Goal: Find specific page/section: Find specific page/section

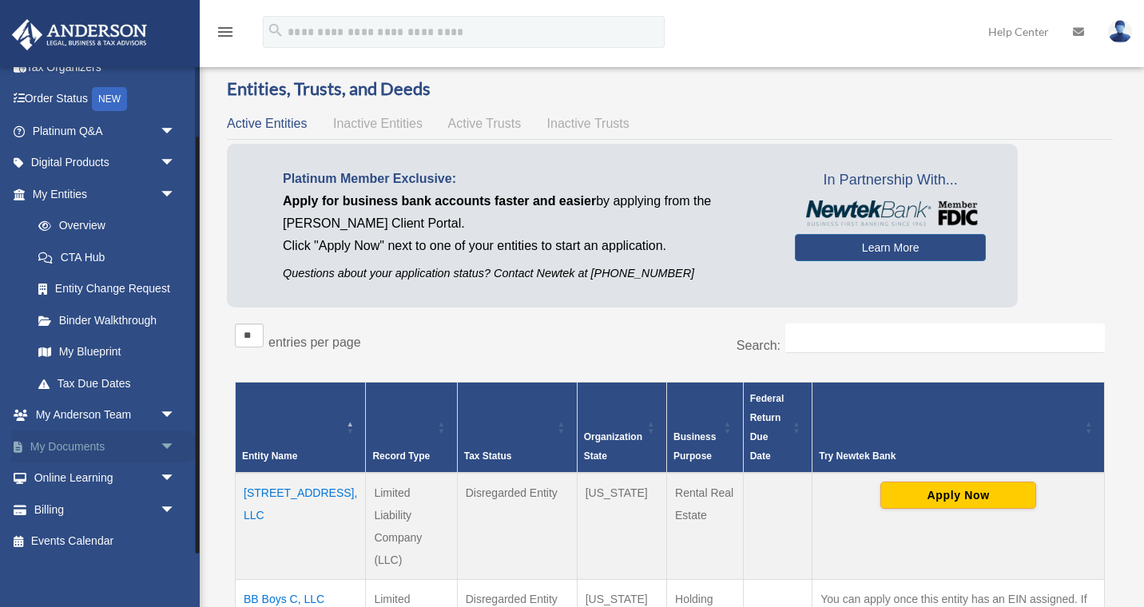
scroll to position [80, 0]
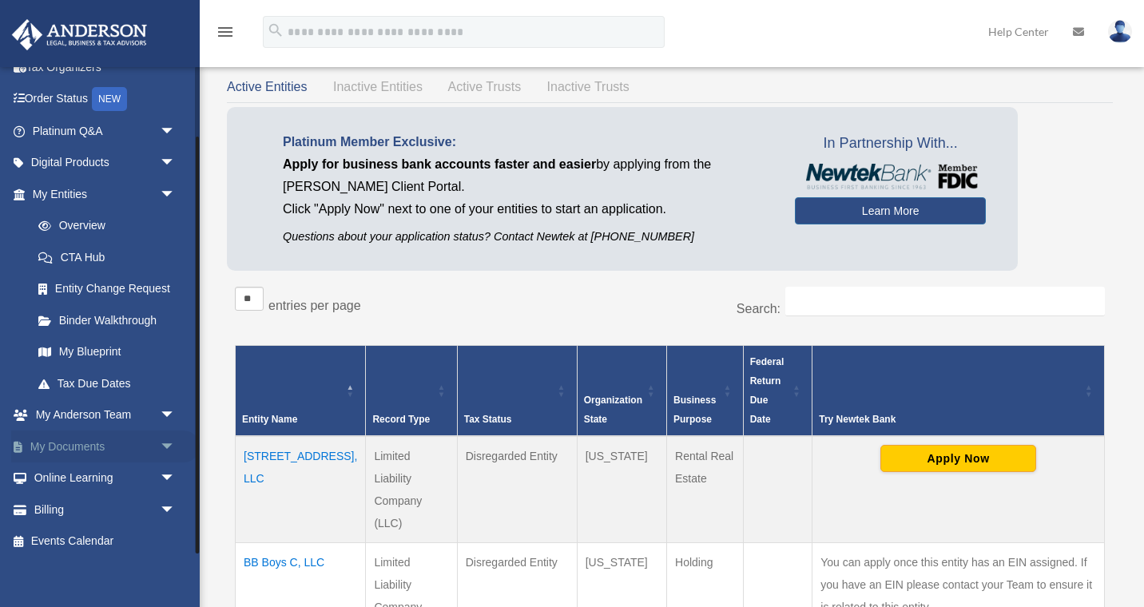
click at [165, 438] on span "arrow_drop_down" at bounding box center [176, 446] width 32 height 33
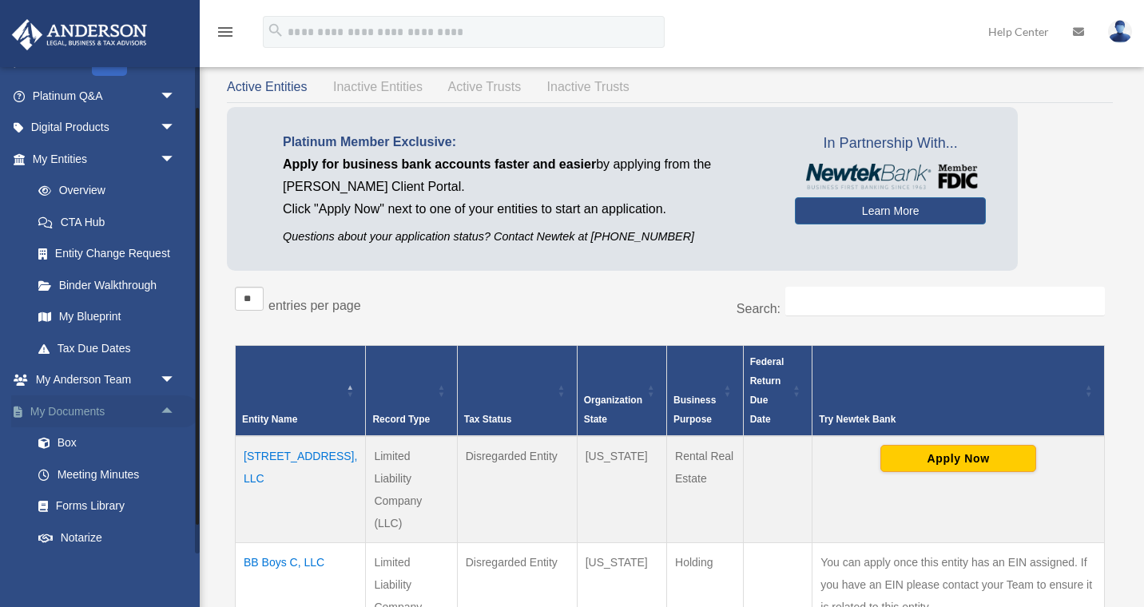
scroll to position [125, 0]
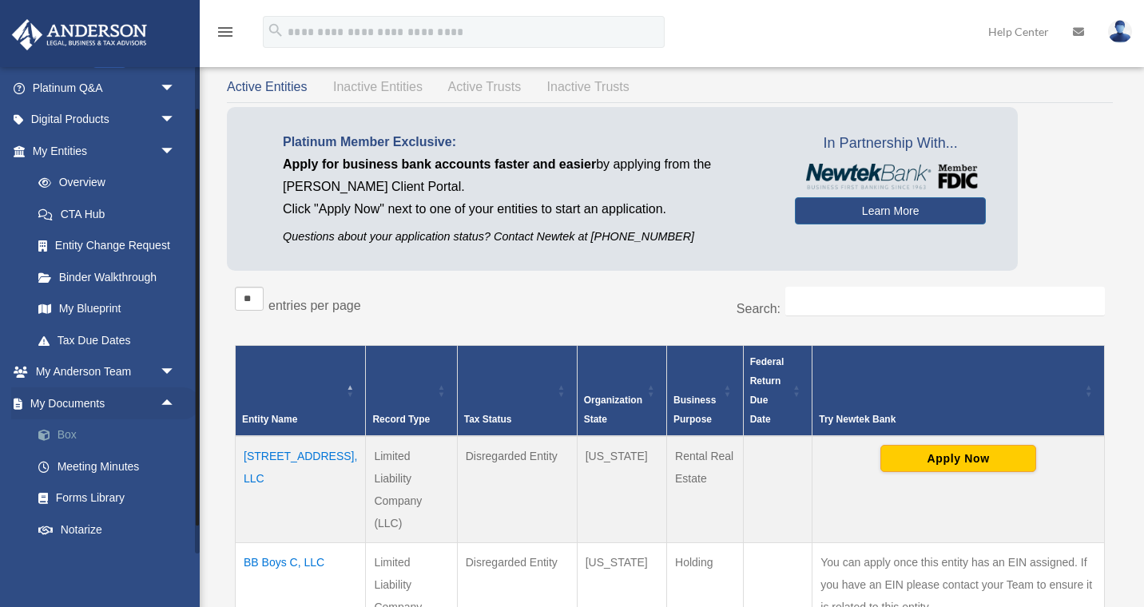
click at [81, 434] on link "Box" at bounding box center [110, 435] width 177 height 32
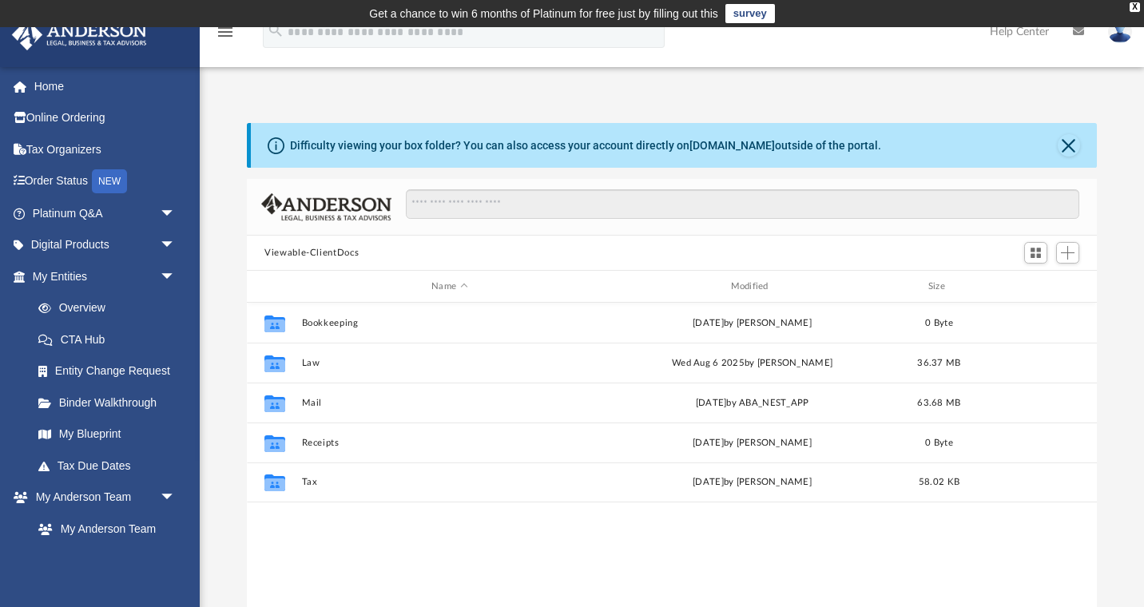
scroll to position [363, 850]
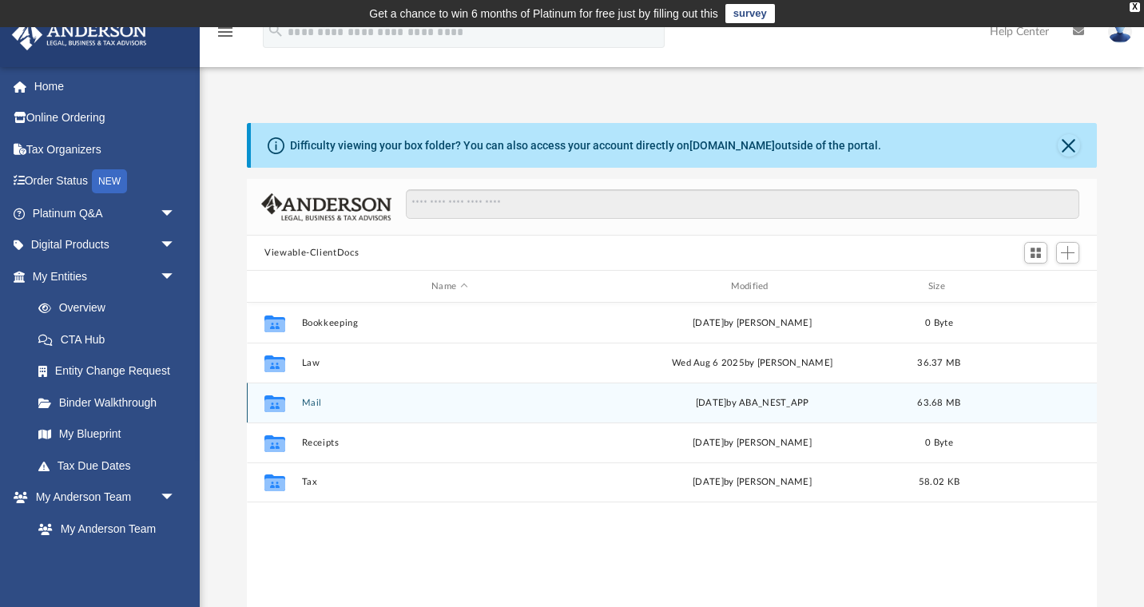
click at [297, 405] on div "Collaborated Folder Mail [DATE] by ABA_NEST_APP 63.68 MB" at bounding box center [672, 403] width 850 height 40
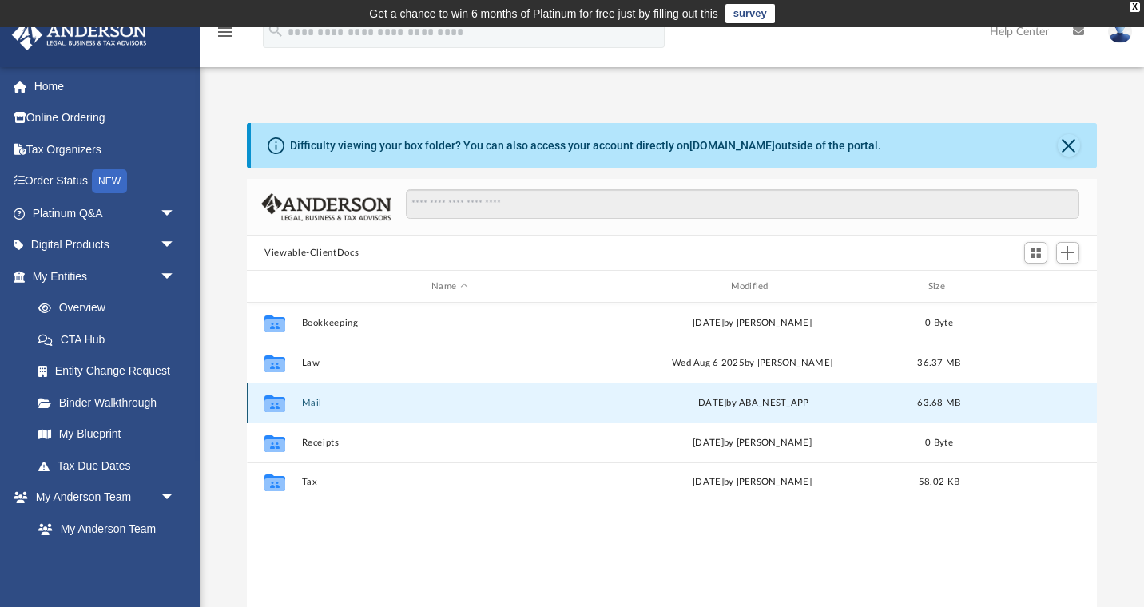
click at [297, 405] on div "Collaborated Folder Mail [DATE] by ABA_NEST_APP 63.68 MB" at bounding box center [672, 403] width 850 height 40
click at [280, 404] on icon "grid" at bounding box center [274, 404] width 21 height 13
click at [307, 405] on button "Mail" at bounding box center [449, 403] width 295 height 10
click at [319, 401] on button "Mail" at bounding box center [449, 403] width 295 height 10
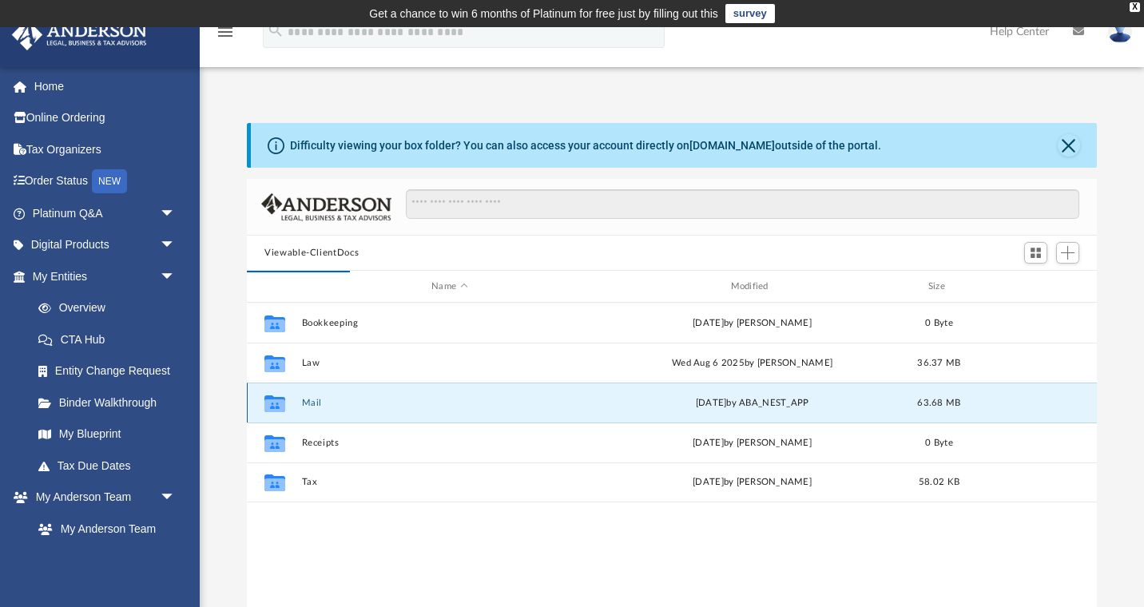
click at [319, 401] on button "Mail" at bounding box center [449, 403] width 295 height 10
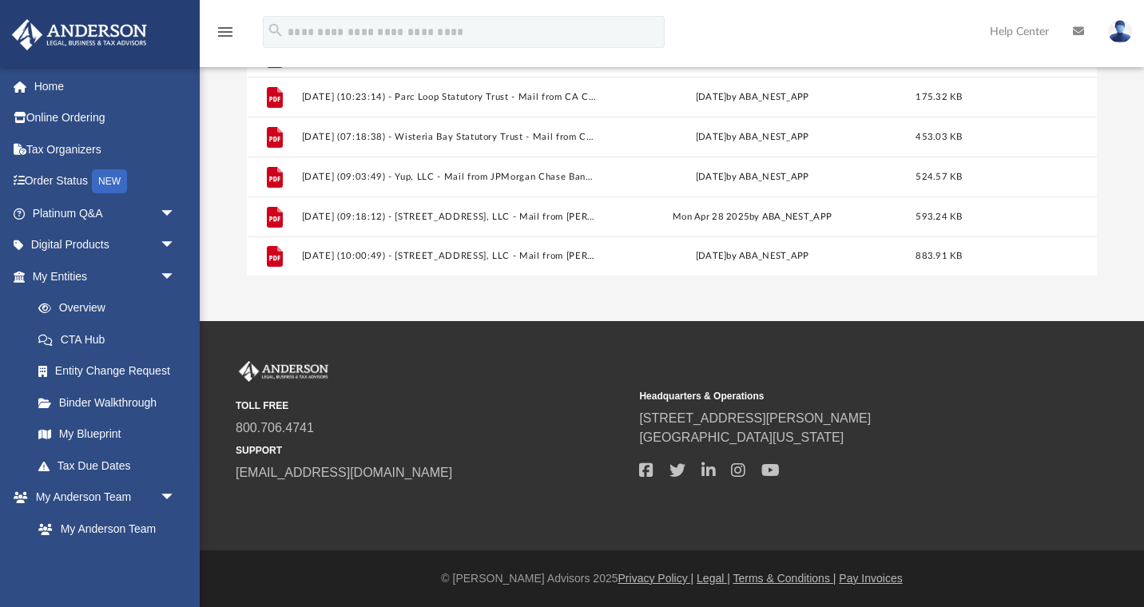
scroll to position [358, 0]
